Goal: Task Accomplishment & Management: Manage account settings

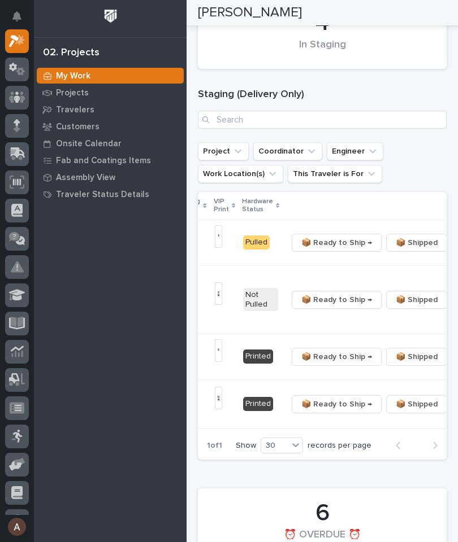
scroll to position [0, 341]
click at [457, 304] on icon "button" at bounding box center [460, 300] width 2 height 8
click at [391, 356] on span "🔩 Hardware" at bounding box center [378, 354] width 47 height 14
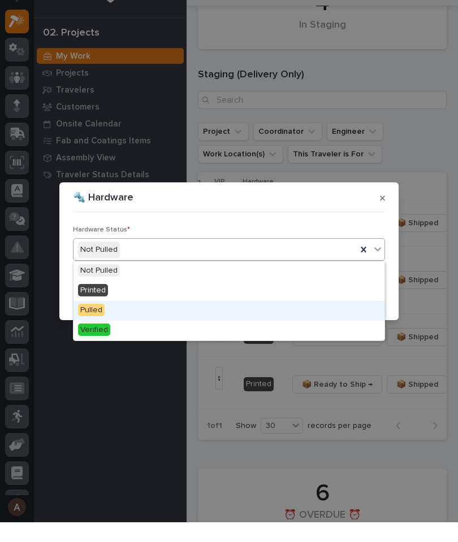
click at [145, 321] on div "Pulled" at bounding box center [228, 331] width 311 height 20
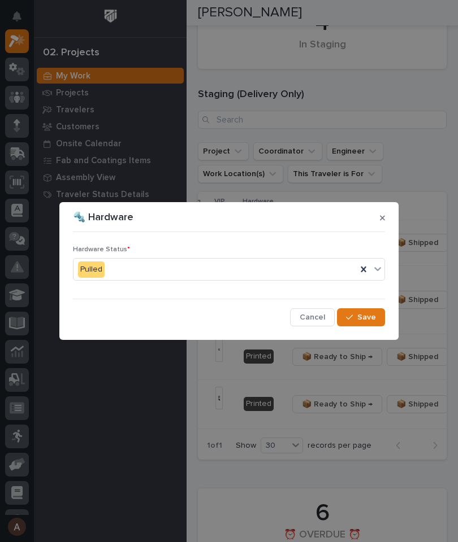
click at [372, 319] on span "Save" at bounding box center [366, 317] width 19 height 10
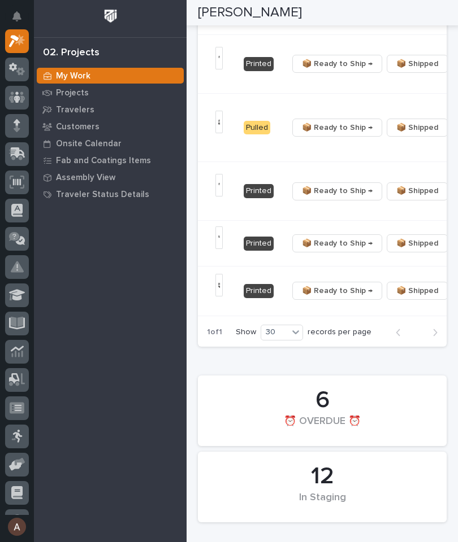
click at [452, 247] on button "button" at bounding box center [460, 244] width 16 height 8
click at [386, 364] on span "🔩 Hardware" at bounding box center [378, 358] width 47 height 14
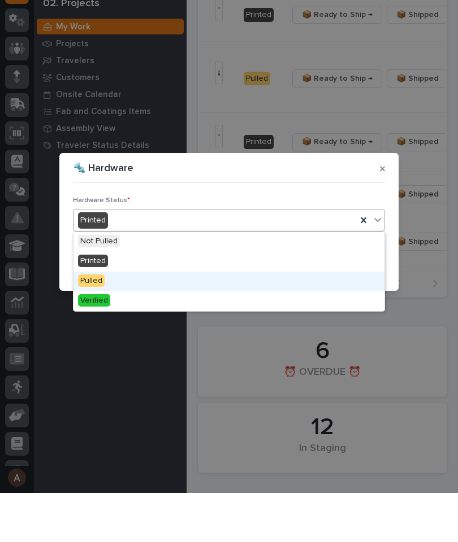
click at [145, 321] on div "Pulled" at bounding box center [228, 331] width 311 height 20
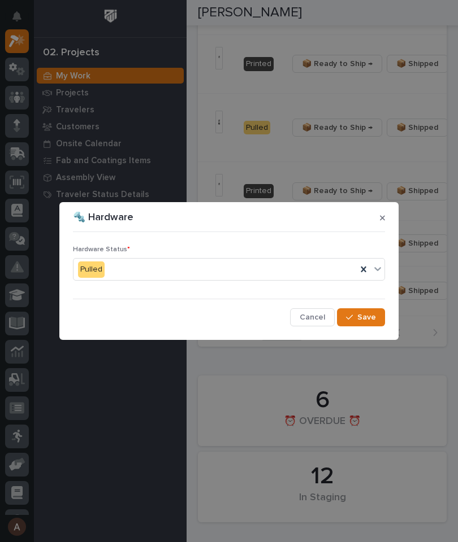
click at [371, 316] on span "Save" at bounding box center [366, 317] width 19 height 10
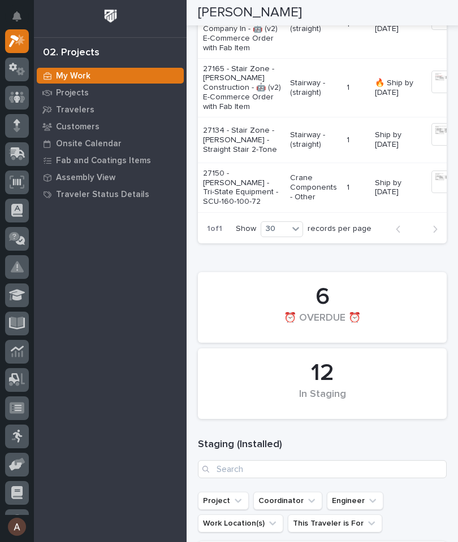
scroll to position [0, 58]
click at [429, 193] on img at bounding box center [440, 182] width 23 height 23
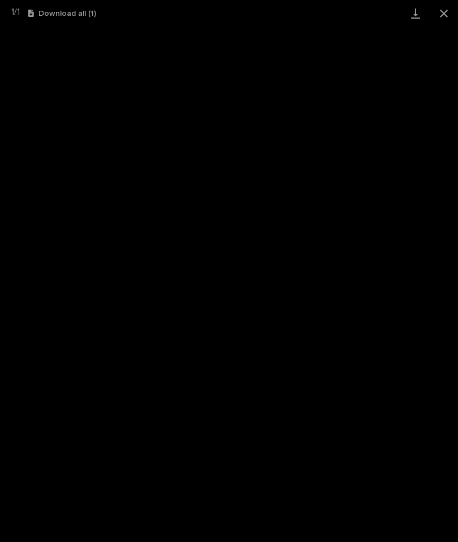
click at [416, 12] on link "Download" at bounding box center [415, 13] width 28 height 27
click at [443, 10] on button "Close gallery" at bounding box center [443, 13] width 28 height 27
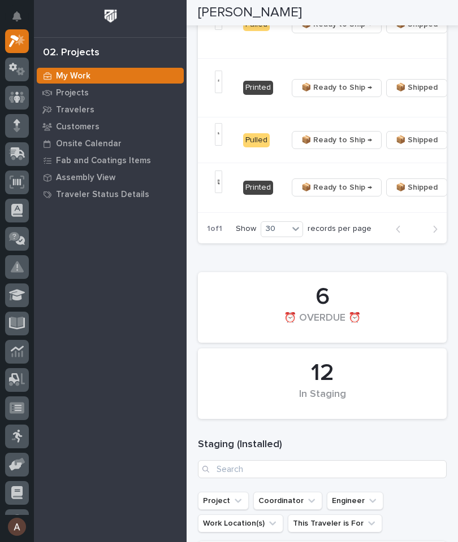
scroll to position [0, 341]
click at [310, 194] on span "📦 Ready to Ship →" at bounding box center [337, 188] width 71 height 14
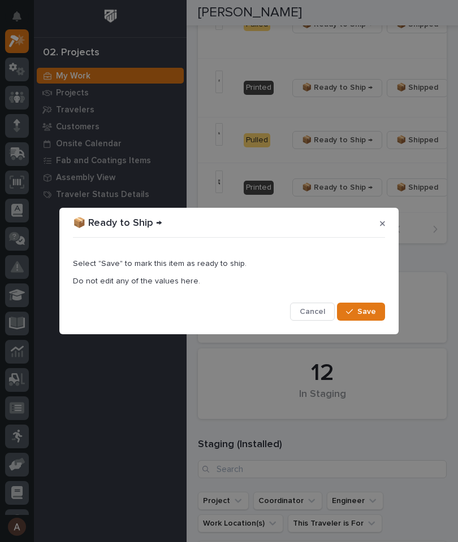
click at [371, 311] on span "Save" at bounding box center [366, 312] width 19 height 10
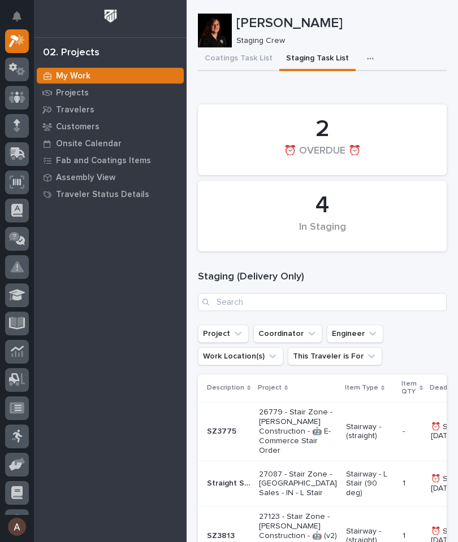
scroll to position [0, 0]
